Goal: Task Accomplishment & Management: Complete application form

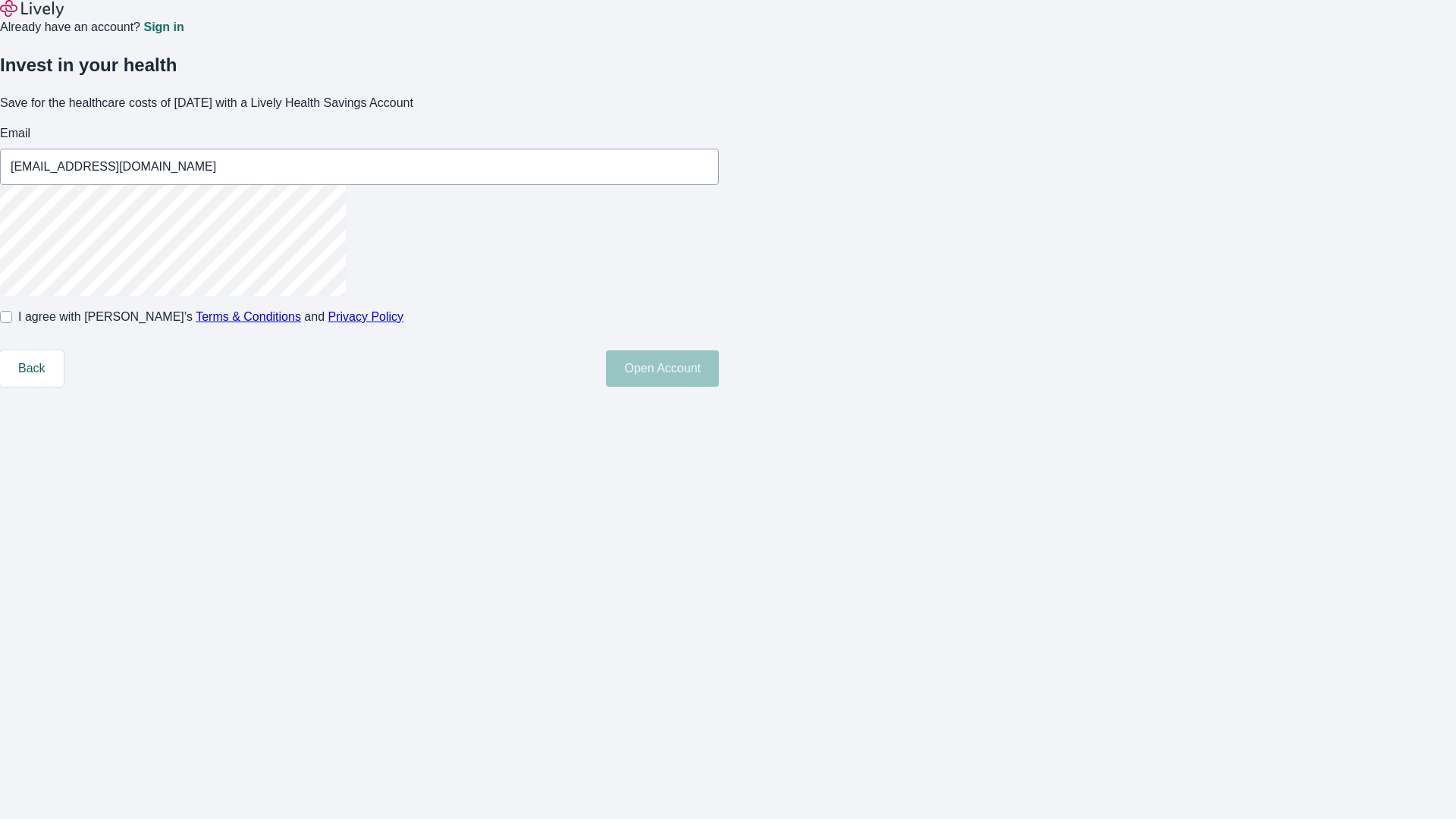
click at [12, 323] on input "I agree with Lively’s Terms & Conditions and Privacy Policy" at bounding box center [6, 317] width 12 height 12
checkbox input "true"
click at [719, 387] on button "Open Account" at bounding box center [662, 368] width 113 height 37
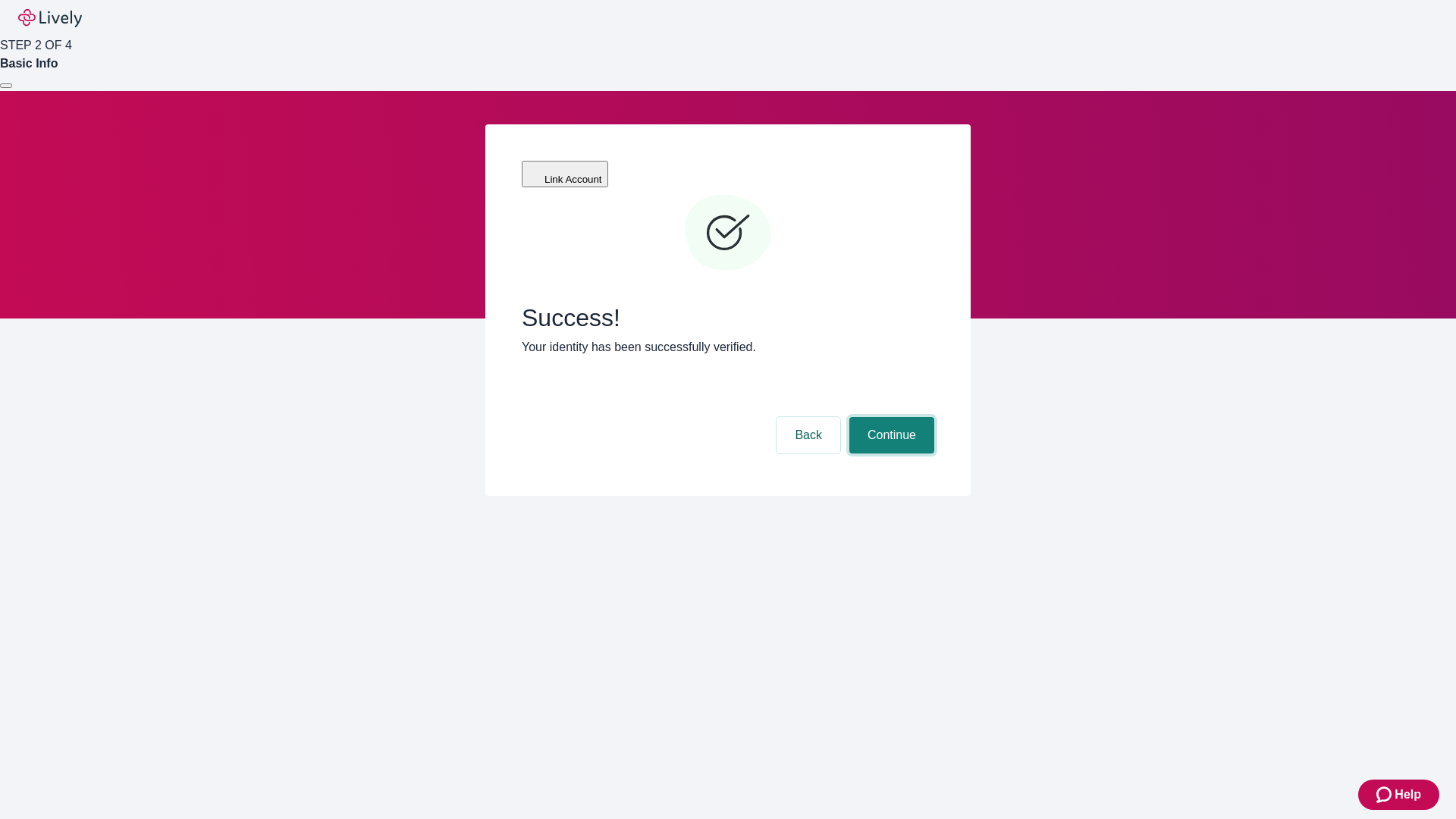
click at [890, 417] on button "Continue" at bounding box center [891, 435] width 85 height 37
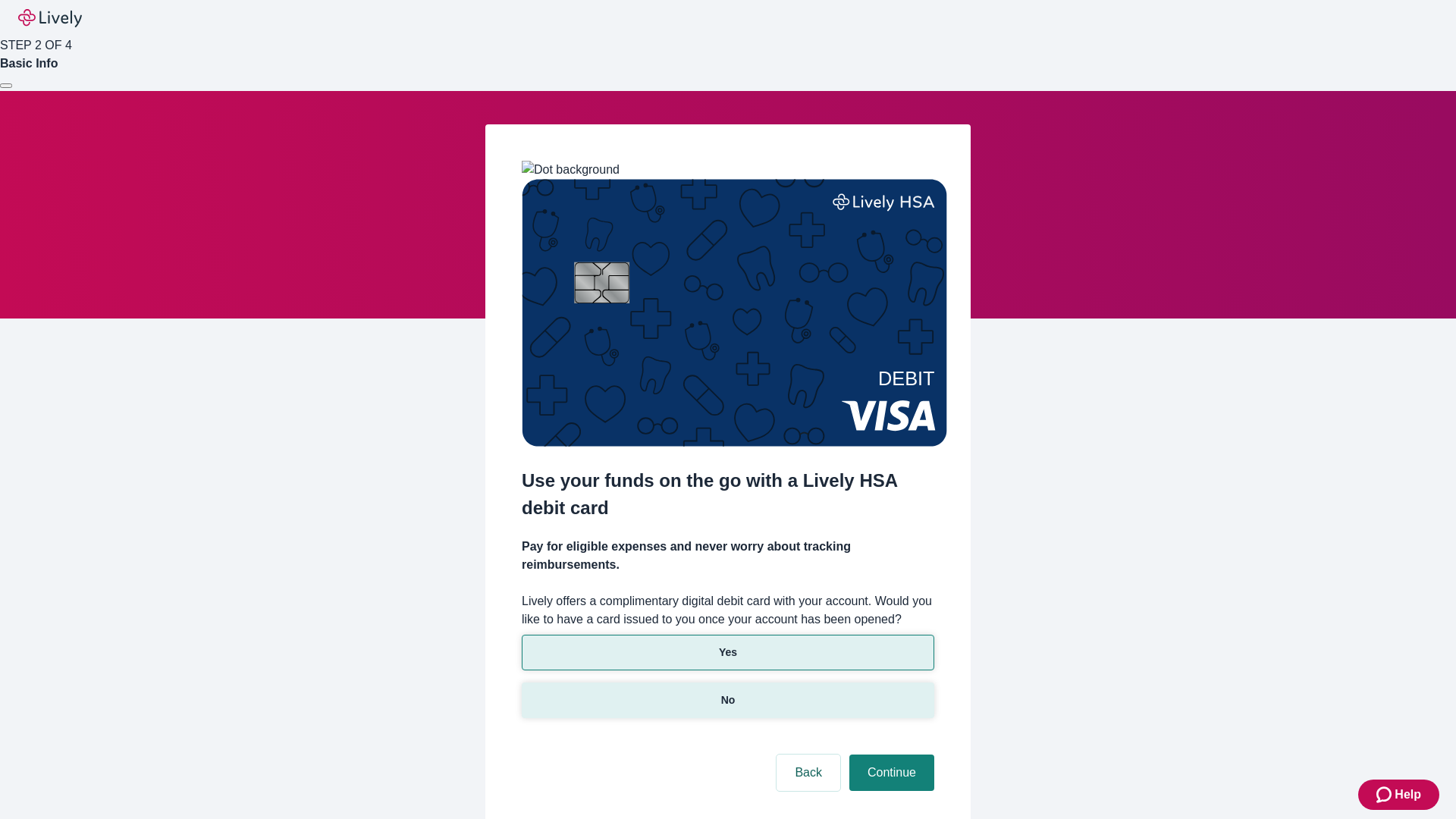
click at [727, 692] on p "No" at bounding box center [728, 700] width 14 height 16
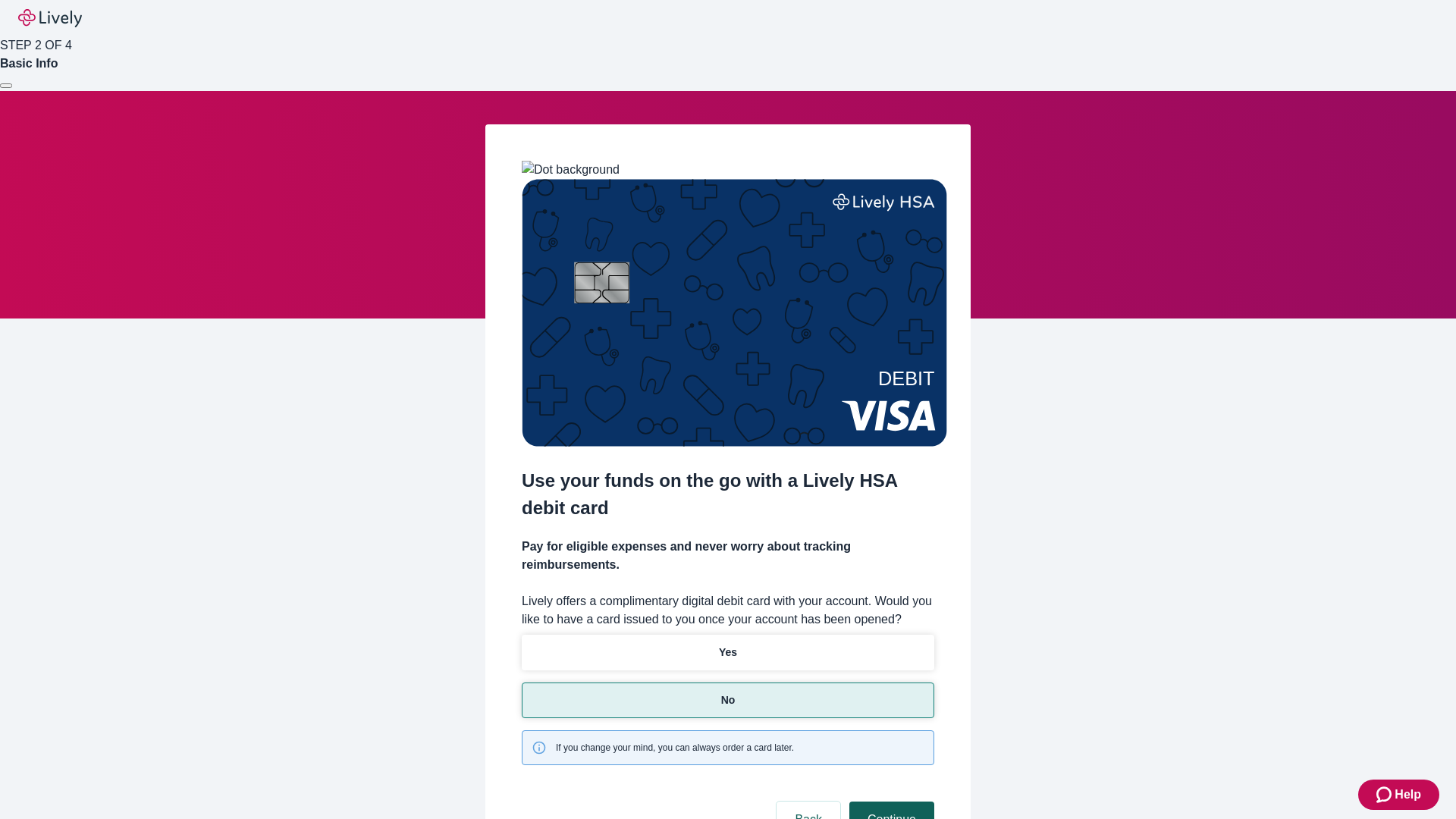
click at [890, 801] on button "Continue" at bounding box center [891, 819] width 85 height 37
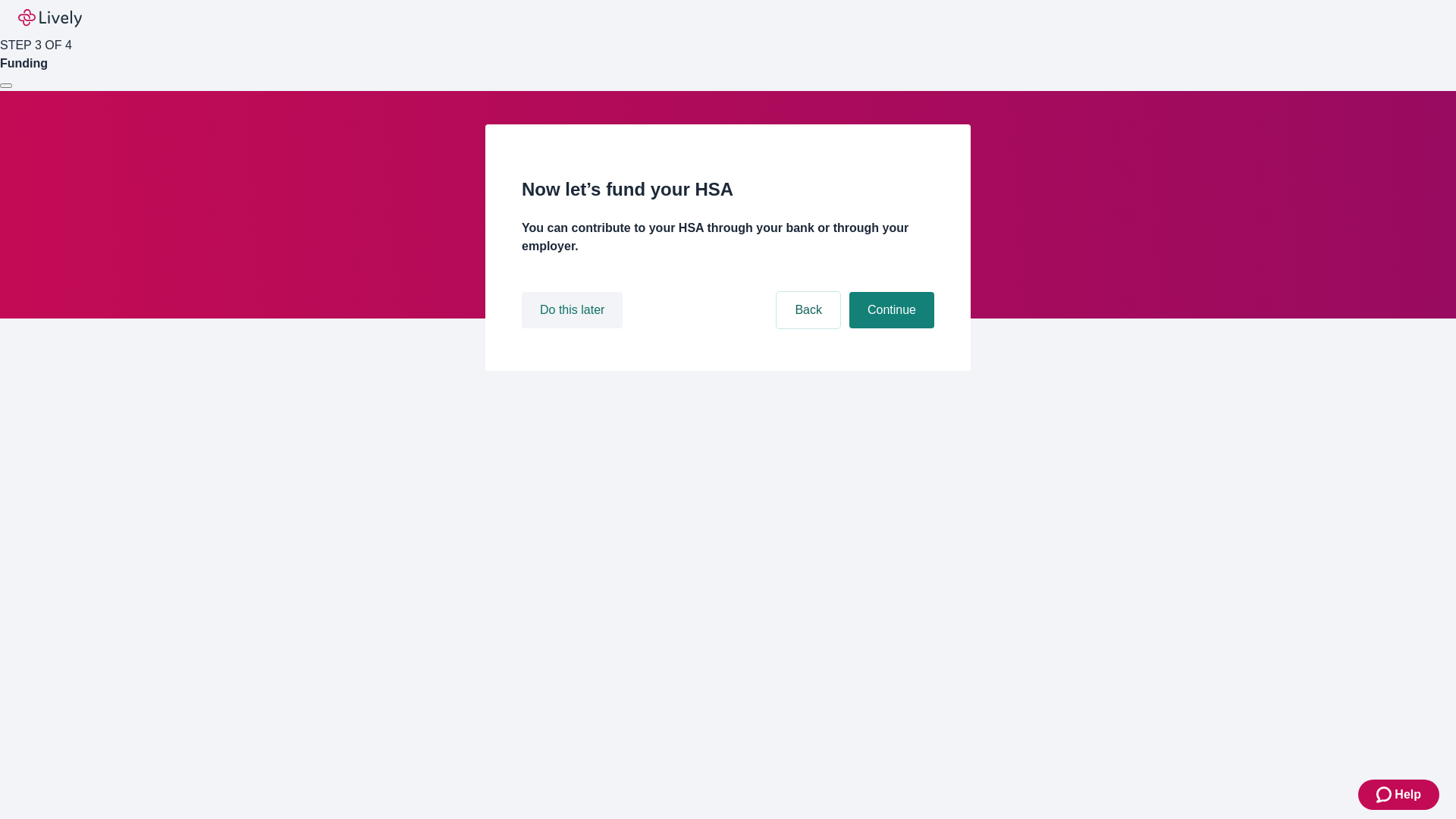
click at [574, 329] on button "Do this later" at bounding box center [571, 310] width 101 height 37
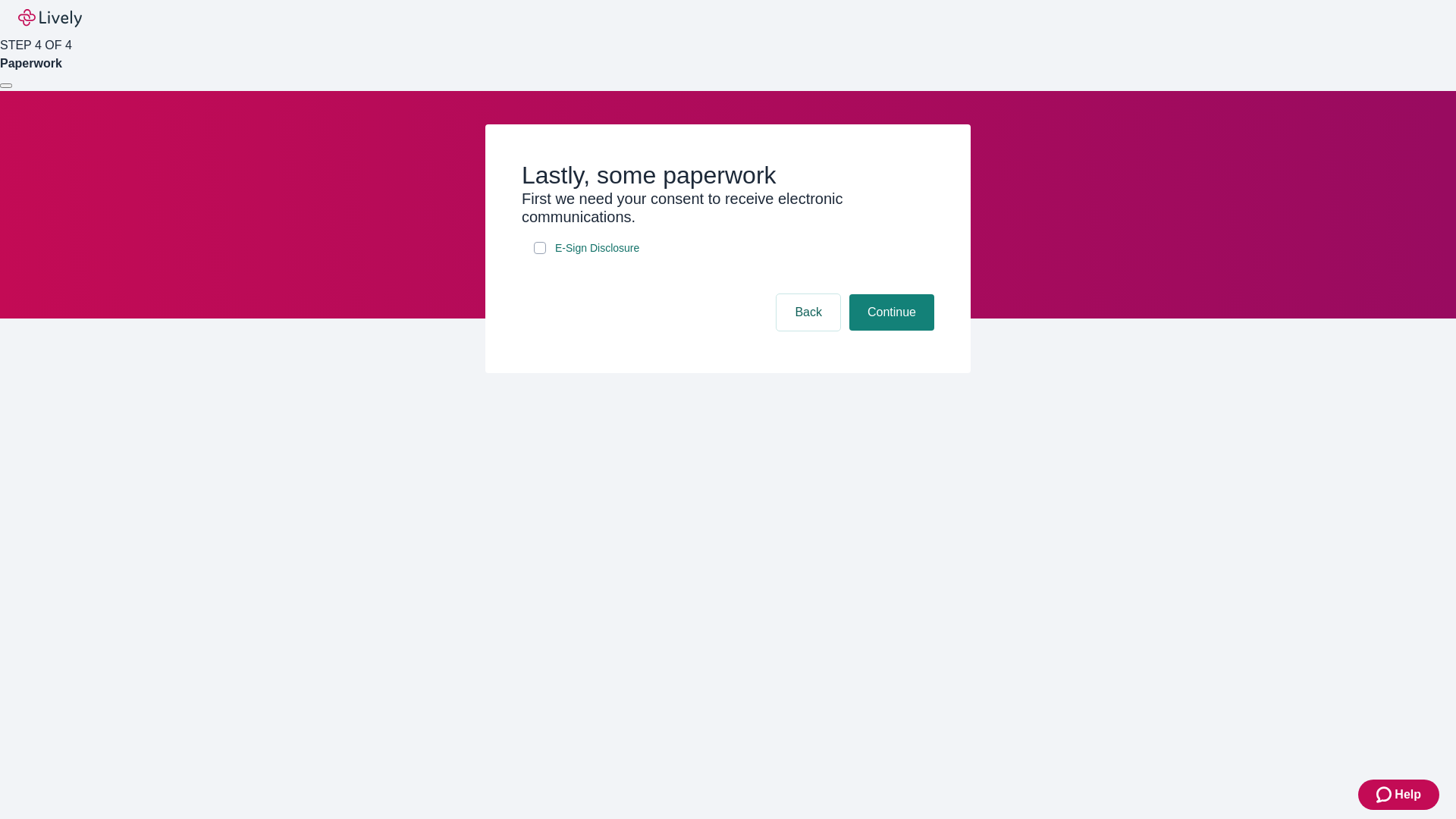
click at [540, 254] on input "E-Sign Disclosure" at bounding box center [539, 248] width 12 height 12
checkbox input "true"
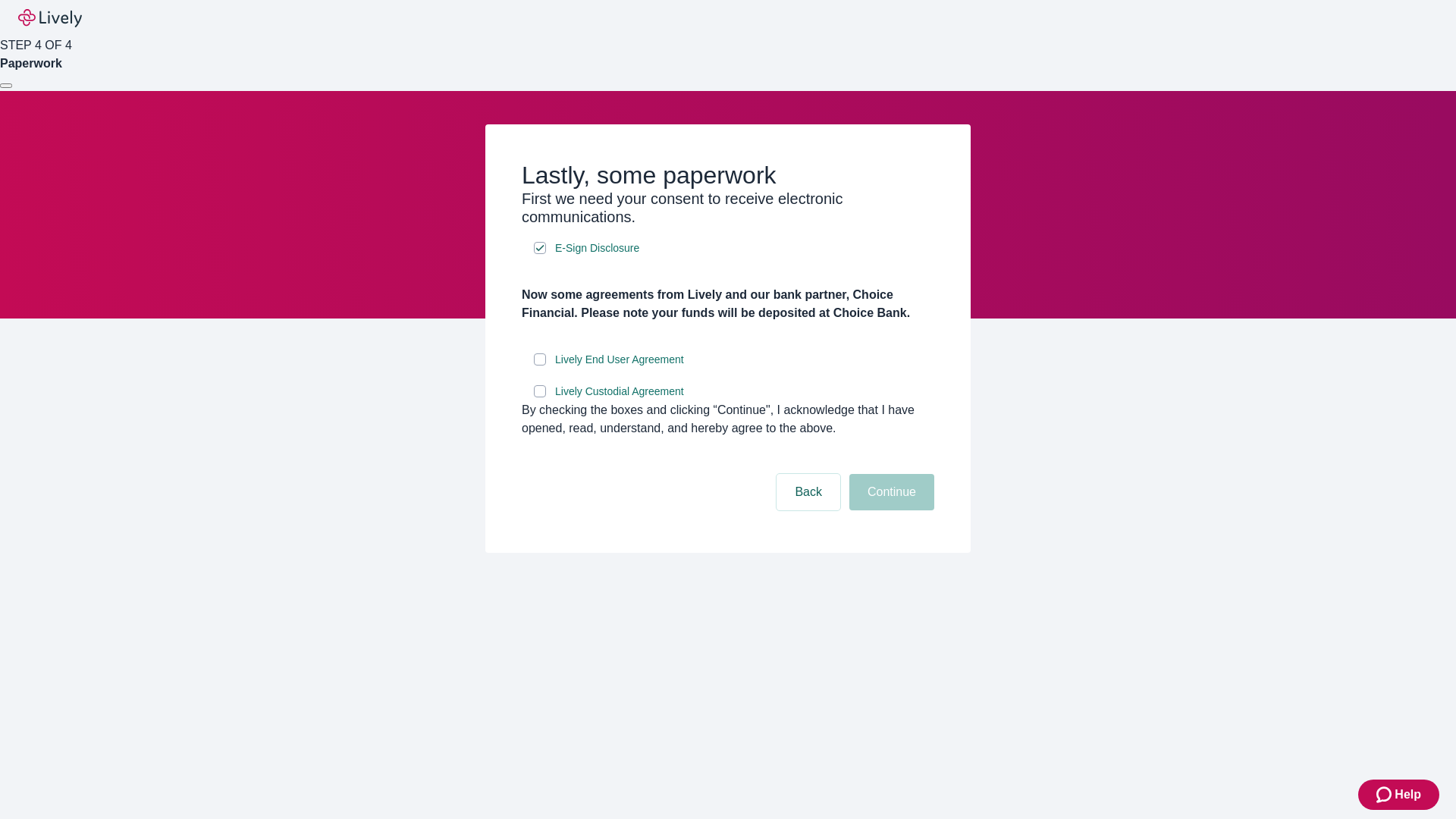
click at [540, 365] on input "Lively End User Agreement" at bounding box center [539, 359] width 12 height 12
checkbox input "true"
click at [540, 397] on input "Lively Custodial Agreement" at bounding box center [539, 391] width 12 height 12
checkbox input "true"
click at [890, 510] on button "Continue" at bounding box center [891, 492] width 85 height 37
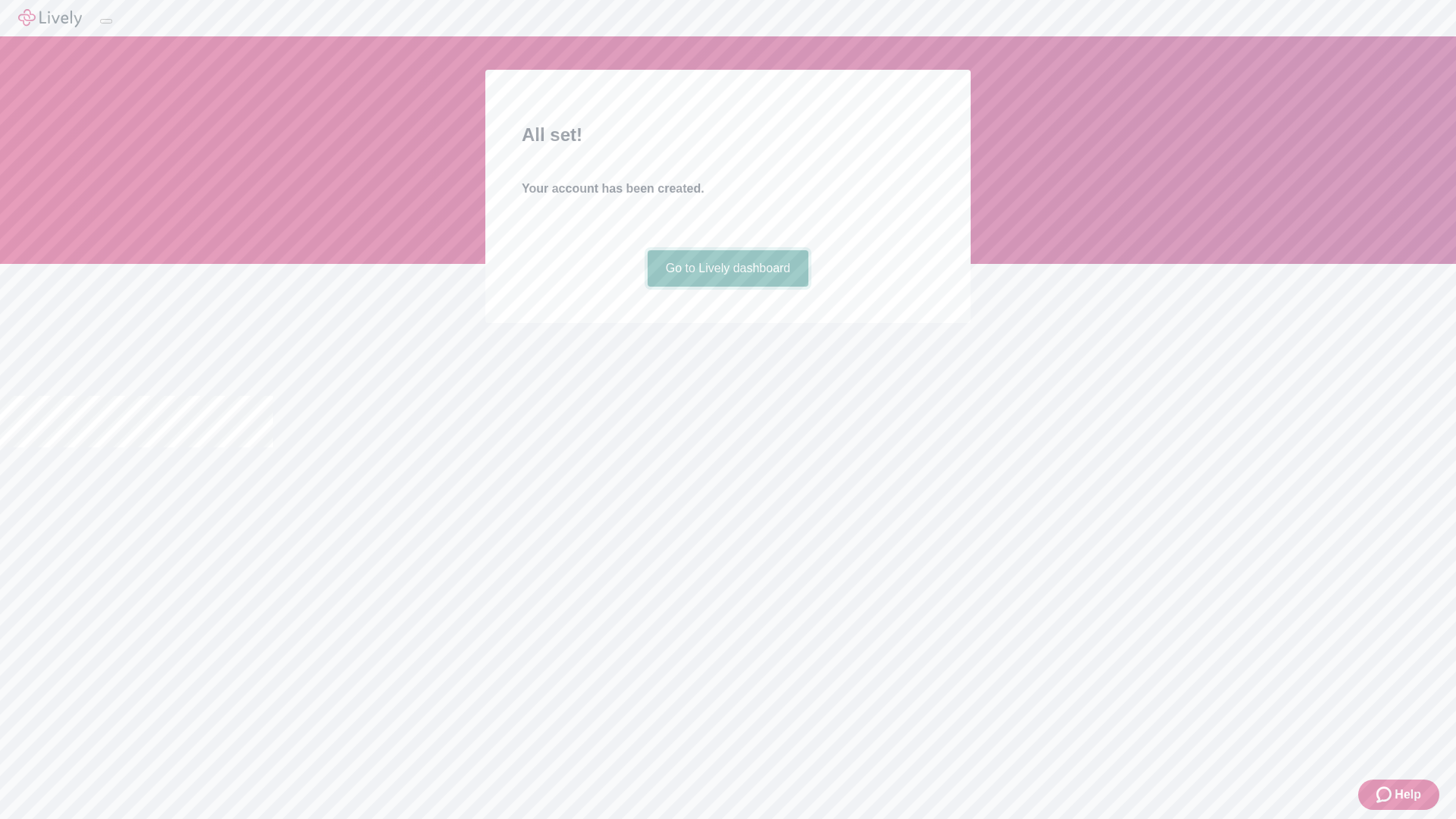
click at [727, 286] on link "Go to Lively dashboard" at bounding box center [728, 268] width 162 height 37
